Goal: Use online tool/utility: Utilize a website feature to perform a specific function

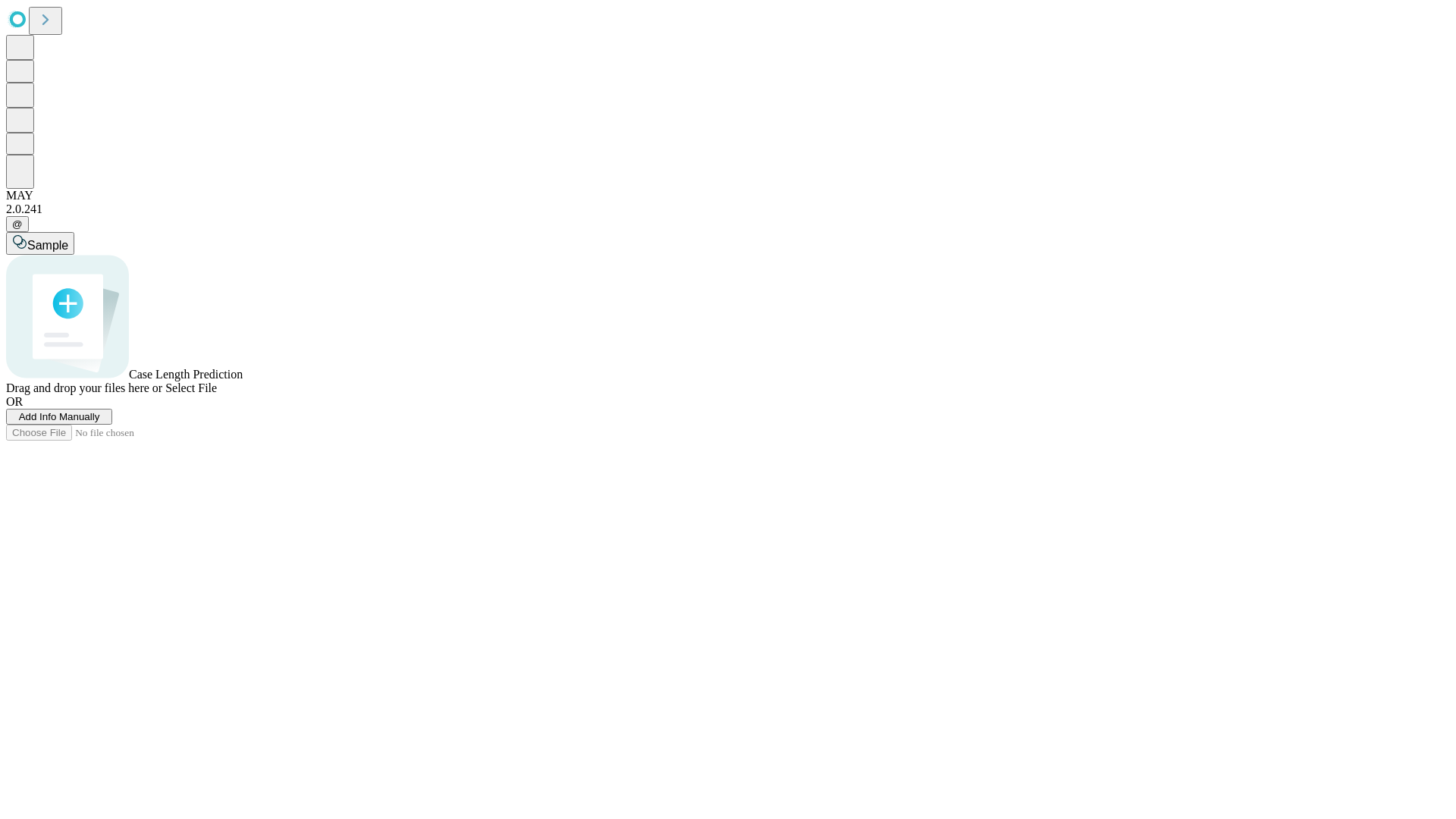
click at [100, 423] on span "Add Info Manually" at bounding box center [59, 416] width 82 height 11
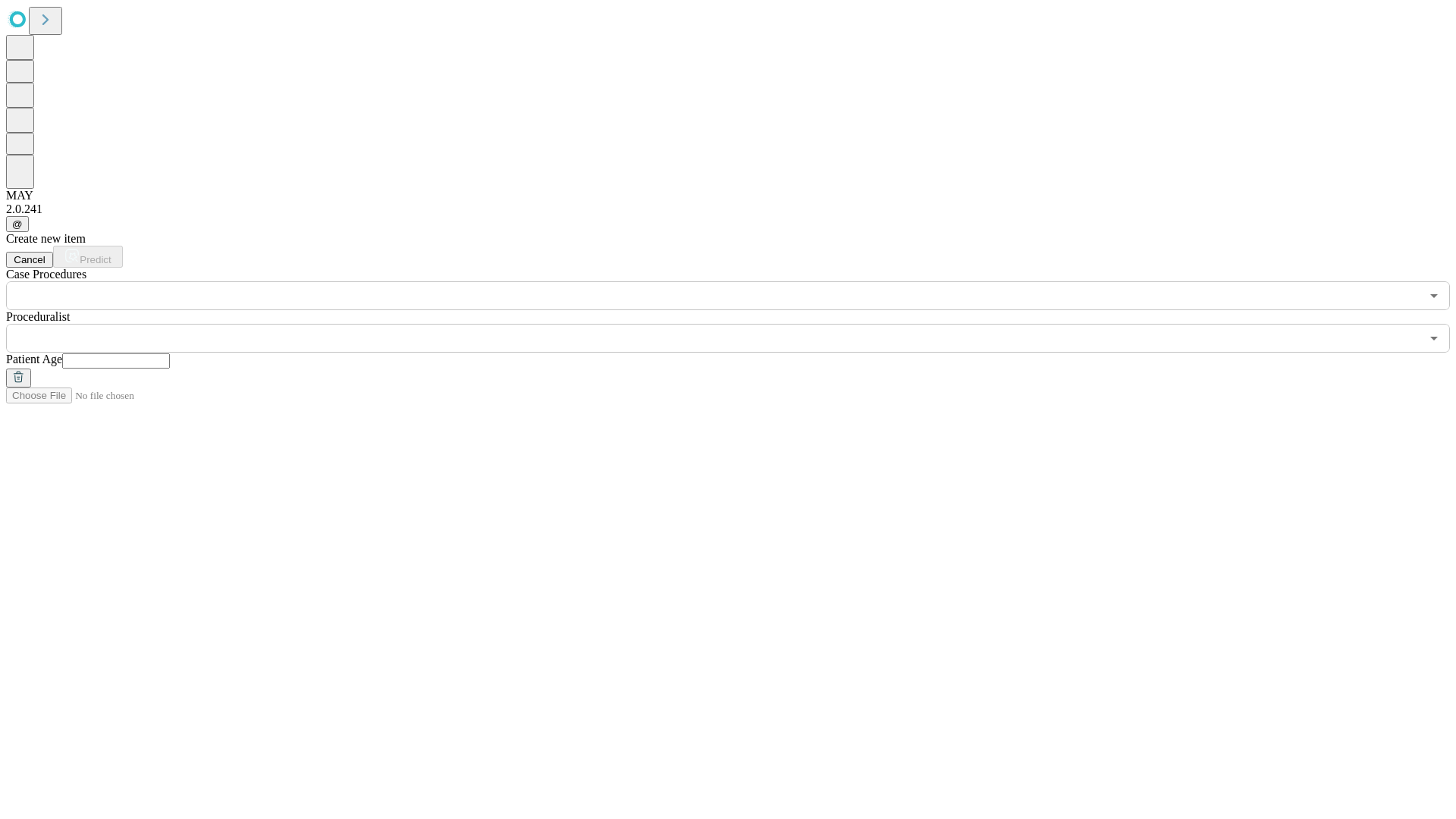
click at [170, 354] on input "text" at bounding box center [116, 361] width 108 height 15
type input "**"
click at [738, 324] on input "text" at bounding box center [713, 338] width 1414 height 28
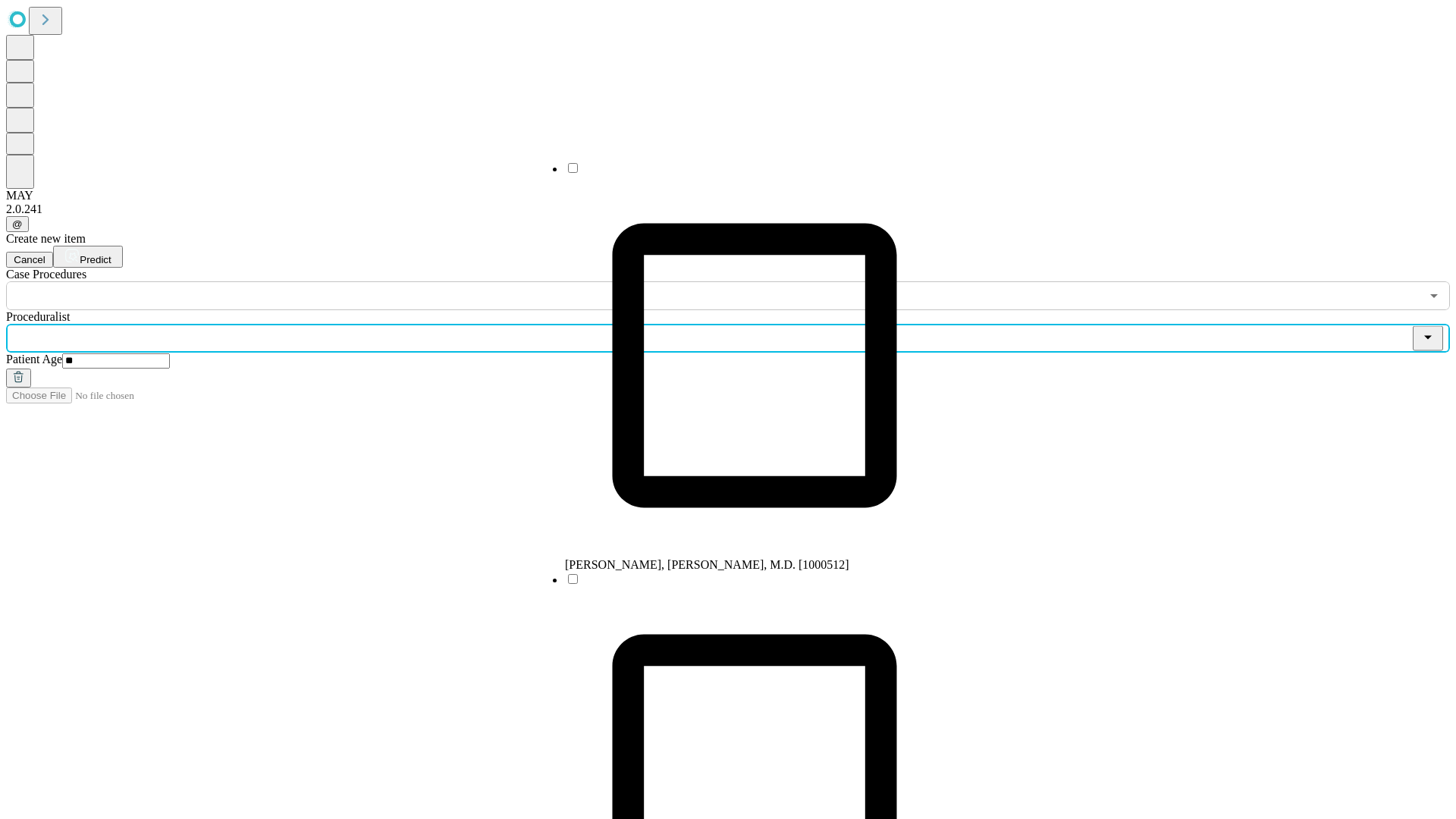
click at [739, 173] on li "[PERSON_NAME], [PERSON_NAME], M.D. [1000512]" at bounding box center [754, 366] width 379 height 411
click at [319, 282] on input "text" at bounding box center [713, 296] width 1414 height 28
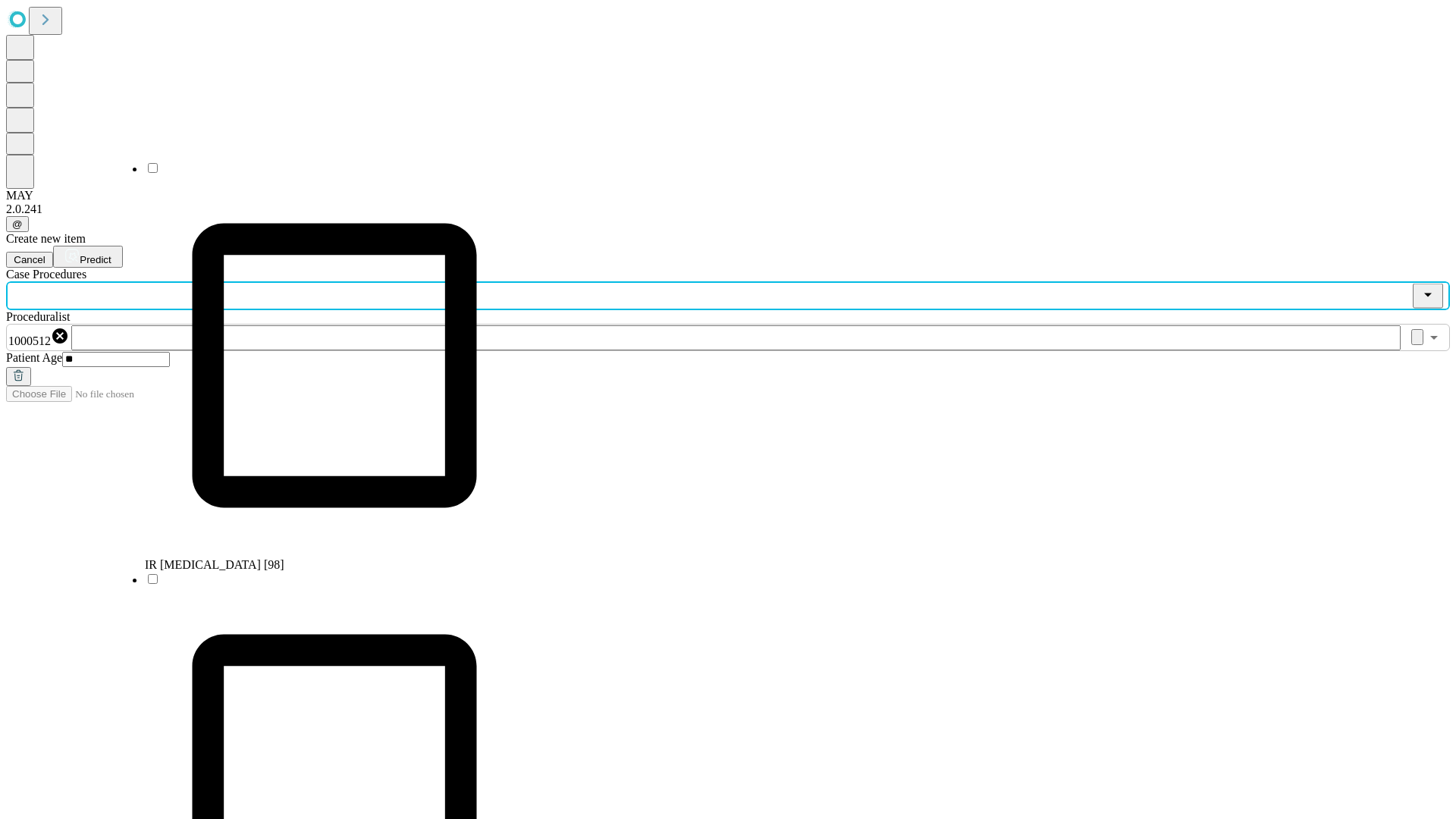
click at [319, 173] on li "IR [MEDICAL_DATA] [98]" at bounding box center [334, 366] width 379 height 411
click at [111, 254] on span "Predict" at bounding box center [95, 260] width 31 height 11
